Goal: Information Seeking & Learning: Learn about a topic

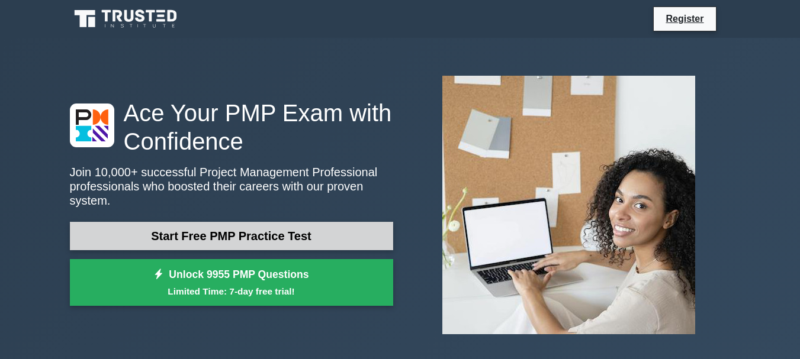
click at [280, 228] on link "Start Free PMP Practice Test" at bounding box center [231, 236] width 323 height 28
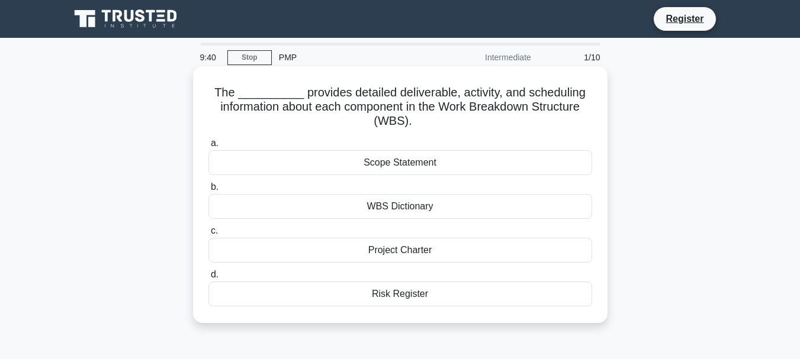
click at [417, 165] on div "Scope Statement" at bounding box center [400, 162] width 384 height 25
click at [208, 147] on input "a. Scope Statement" at bounding box center [208, 144] width 0 height 8
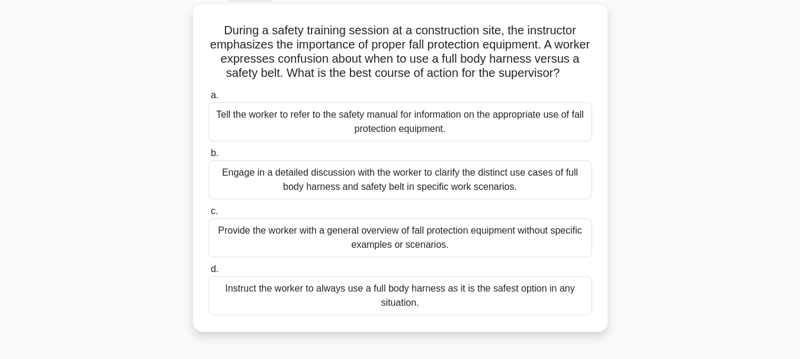
scroll to position [66, 0]
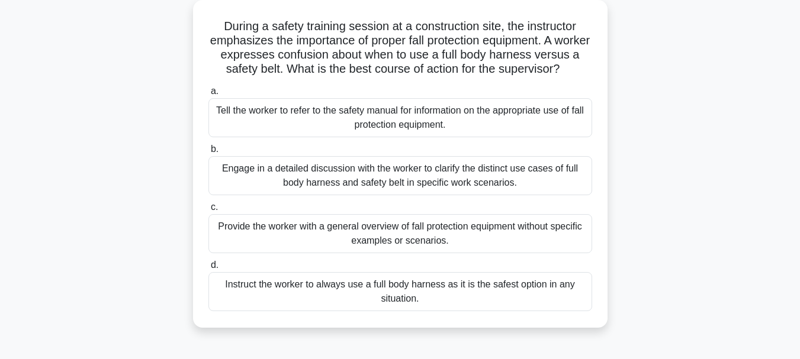
click at [441, 308] on div "Instruct the worker to always use a full body harness as it is the safest optio…" at bounding box center [400, 291] width 384 height 39
click at [208, 269] on input "d. Instruct the worker to always use a full body harness as it is the safest op…" at bounding box center [208, 266] width 0 height 8
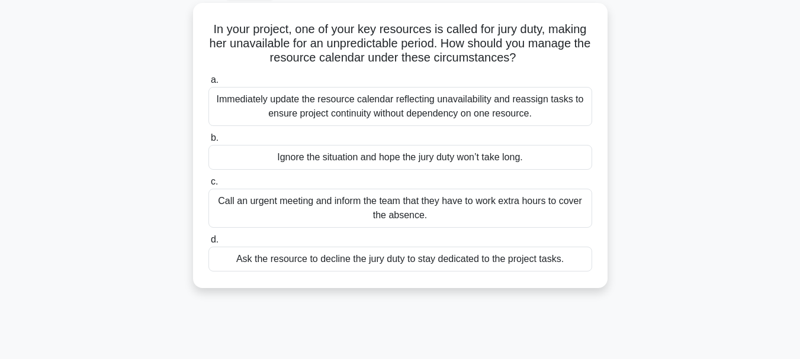
scroll to position [0, 0]
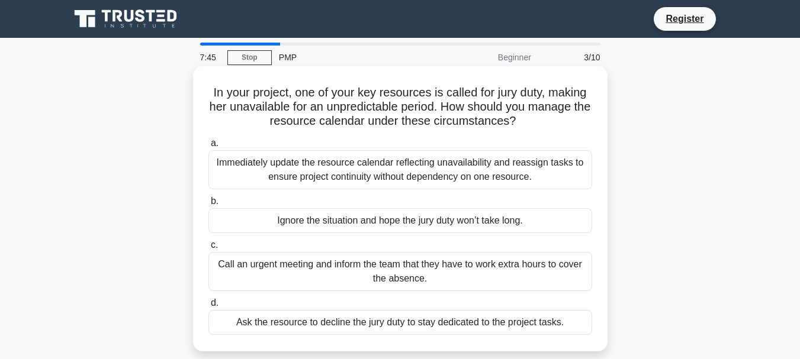
click at [346, 175] on div "Immediately update the resource calendar reflecting unavailability and reassign…" at bounding box center [400, 169] width 384 height 39
click at [208, 147] on input "a. Immediately update the resource calendar reflecting unavailability and reass…" at bounding box center [208, 144] width 0 height 8
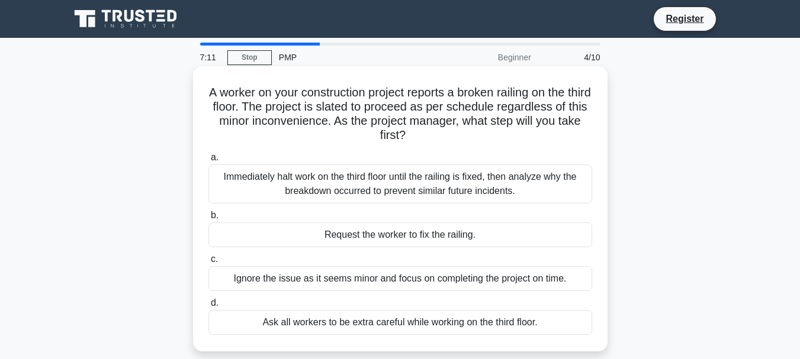
click at [414, 190] on div "Immediately halt work on the third floor until the railing is fixed, then analy…" at bounding box center [400, 184] width 384 height 39
click at [208, 162] on input "a. Immediately halt work on the third floor until the railing is fixed, then an…" at bounding box center [208, 158] width 0 height 8
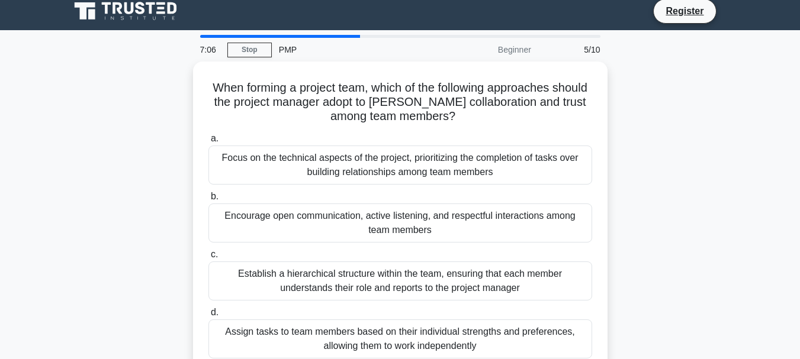
scroll to position [12, 0]
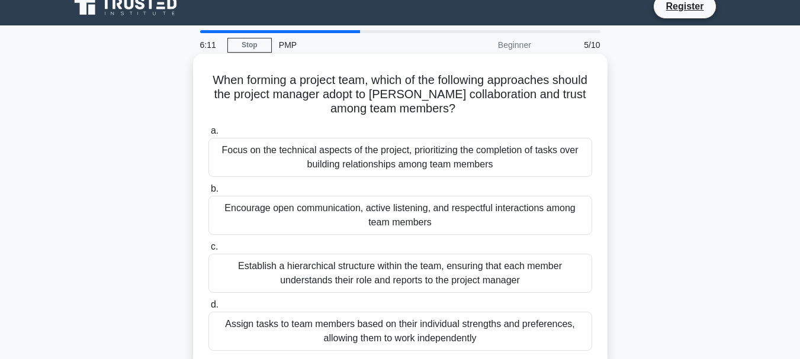
click at [510, 209] on div "Encourage open communication, active listening, and respectful interactions amo…" at bounding box center [400, 215] width 384 height 39
click at [208, 193] on input "b. Encourage open communication, active listening, and respectful interactions …" at bounding box center [208, 189] width 0 height 8
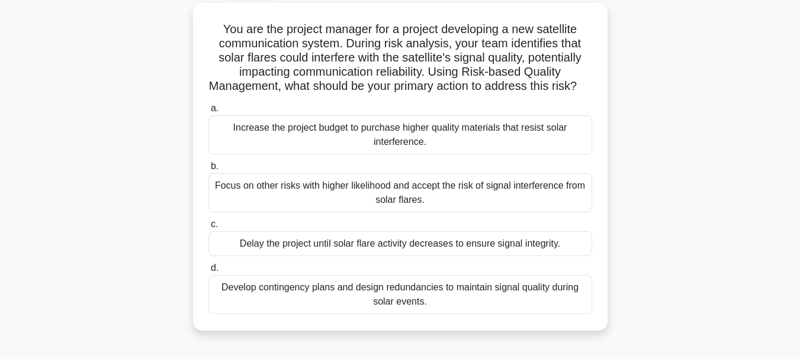
scroll to position [73, 0]
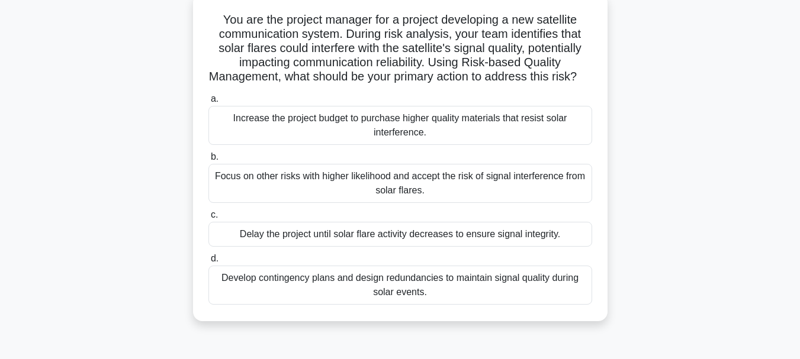
click at [460, 305] on div "Develop contingency plans and design redundancies to maintain signal quality du…" at bounding box center [400, 285] width 384 height 39
click at [208, 263] on input "d. Develop contingency plans and design redundancies to maintain signal quality…" at bounding box center [208, 259] width 0 height 8
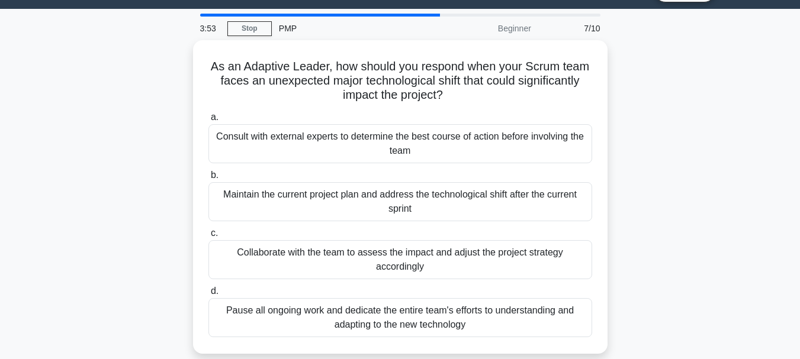
scroll to position [33, 0]
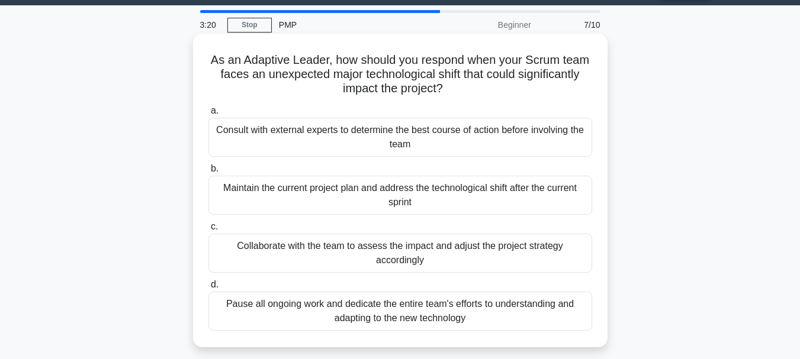
click at [377, 256] on div "Collaborate with the team to assess the impact and adjust the project strategy …" at bounding box center [400, 253] width 384 height 39
click at [208, 231] on input "c. Collaborate with the team to assess the impact and adjust the project strate…" at bounding box center [208, 227] width 0 height 8
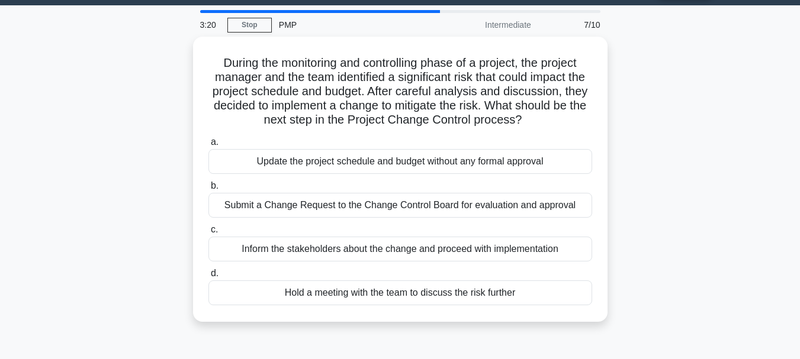
scroll to position [0, 0]
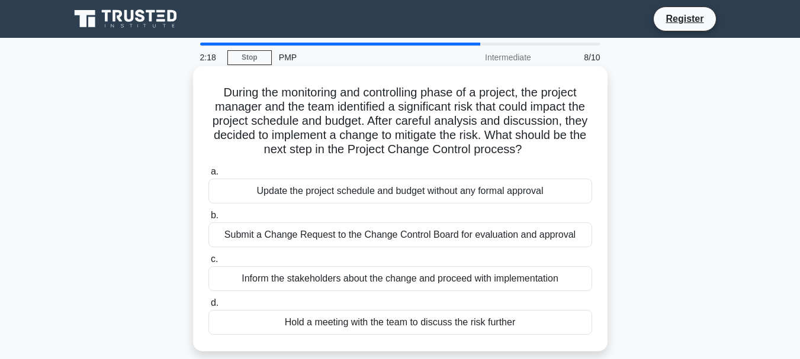
click at [378, 333] on div "Hold a meeting with the team to discuss the risk further" at bounding box center [400, 322] width 384 height 25
click at [208, 307] on input "d. Hold a meeting with the team to discuss the risk further" at bounding box center [208, 304] width 0 height 8
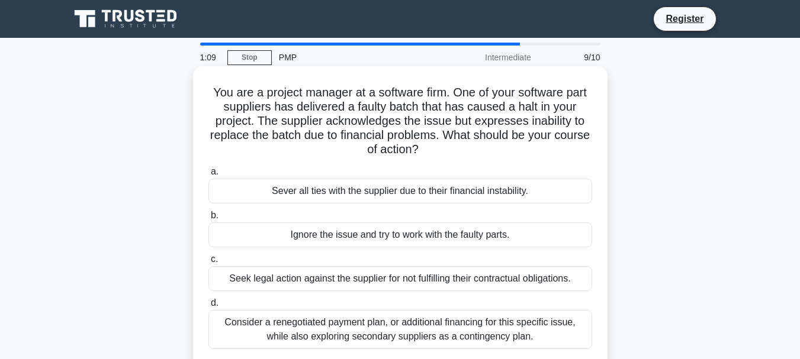
click at [524, 194] on div "Sever all ties with the supplier due to their financial instability." at bounding box center [400, 191] width 384 height 25
click at [208, 176] on input "a. Sever all ties with the supplier due to their financial instability." at bounding box center [208, 172] width 0 height 8
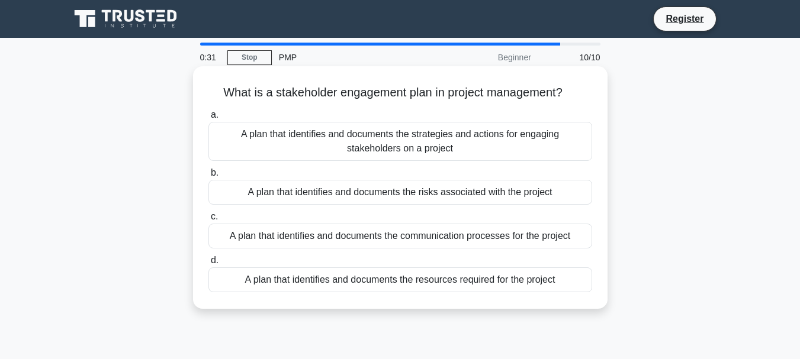
click at [432, 149] on div "A plan that identifies and documents the strategies and actions for engaging st…" at bounding box center [400, 141] width 384 height 39
click at [208, 119] on input "a. A plan that identifies and documents the strategies and actions for engaging…" at bounding box center [208, 115] width 0 height 8
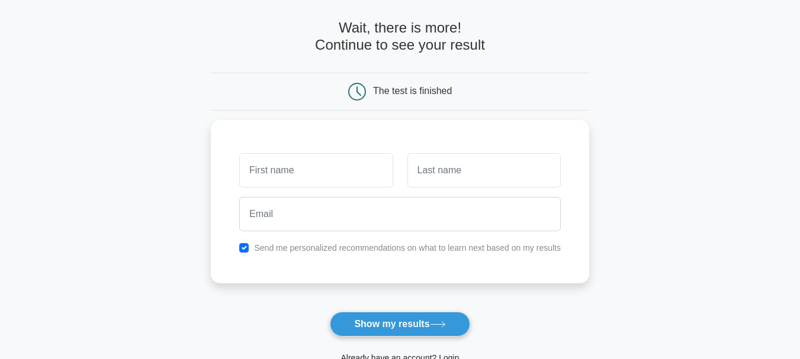
scroll to position [48, 0]
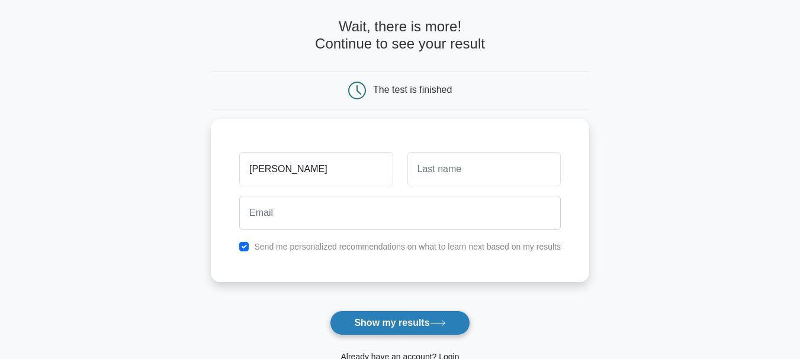
type input "[PERSON_NAME]"
click at [390, 320] on button "Show my results" at bounding box center [400, 323] width 140 height 25
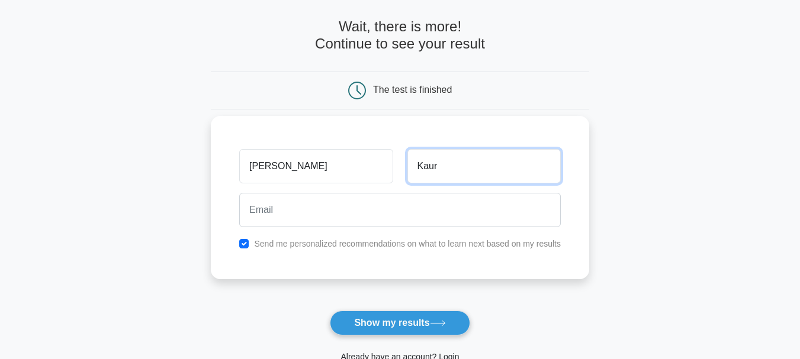
type input "Kaur"
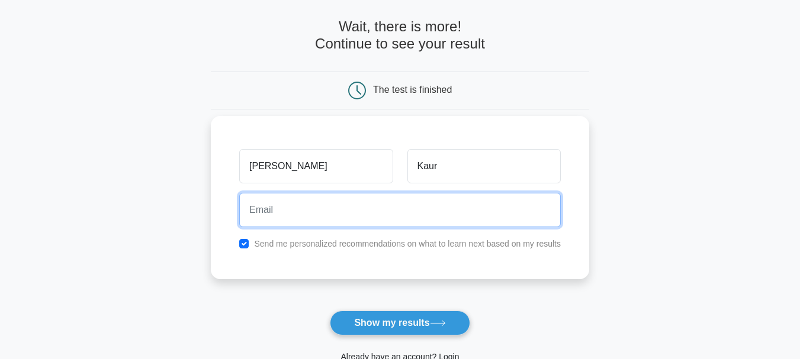
click at [523, 217] on input "email" at bounding box center [399, 210] width 321 height 34
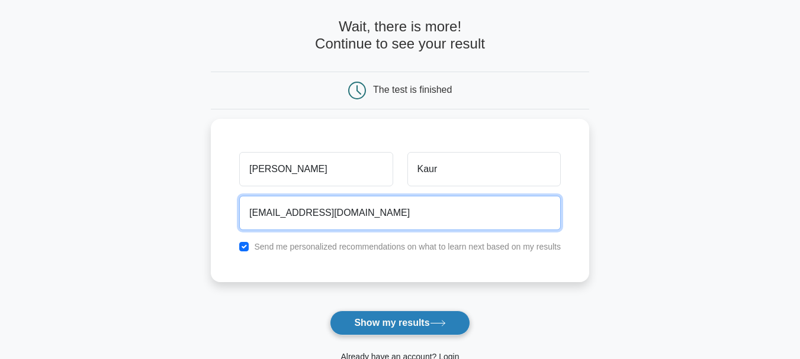
type input "rstransasia@hotmail.com"
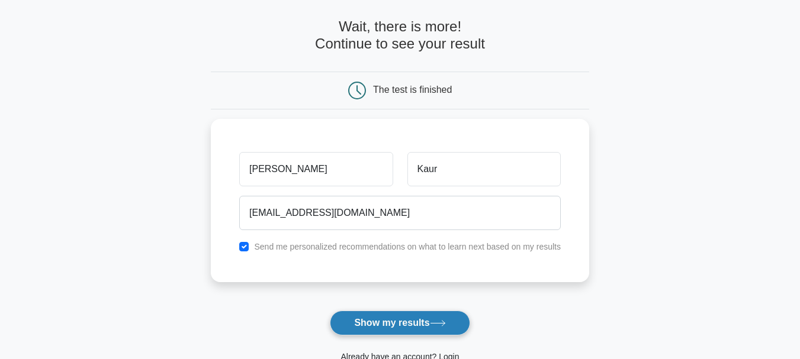
click at [395, 321] on button "Show my results" at bounding box center [400, 323] width 140 height 25
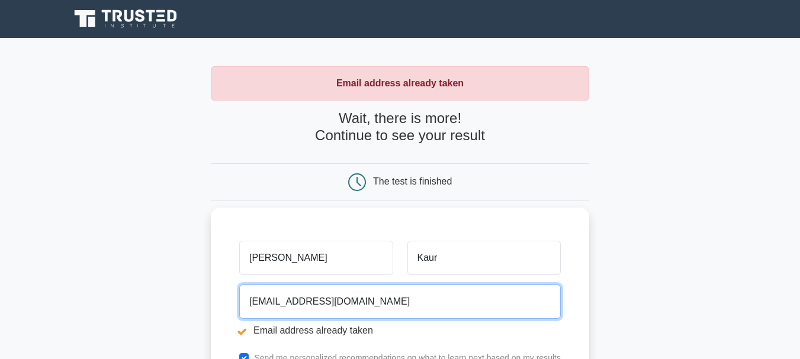
drag, startPoint x: 364, startPoint y: 302, endPoint x: 227, endPoint y: 301, distance: 136.7
click at [227, 301] on div "Manpreet Kaur rstransasia@hotmail.com Email address already taken Send me perso…" at bounding box center [400, 301] width 378 height 186
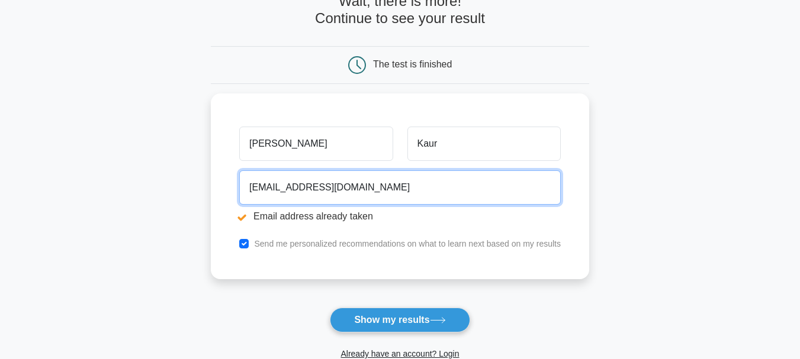
scroll to position [143, 0]
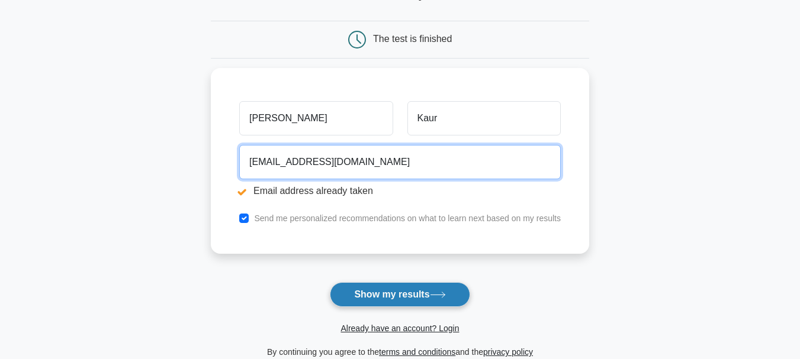
type input "Ritu1175kaur@gmail.com"
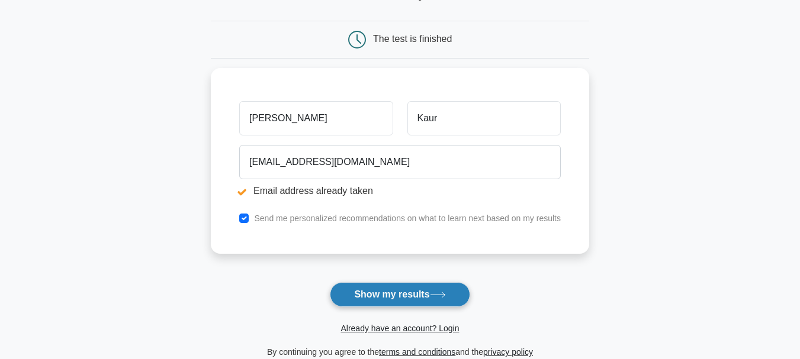
click at [382, 297] on button "Show my results" at bounding box center [400, 294] width 140 height 25
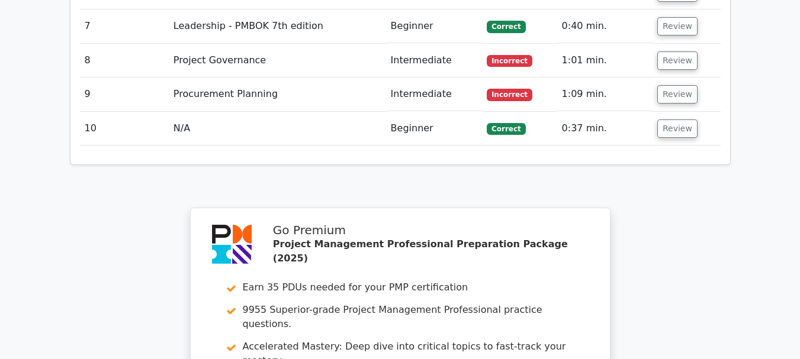
scroll to position [2134, 0]
